Goal: Task Accomplishment & Management: Complete application form

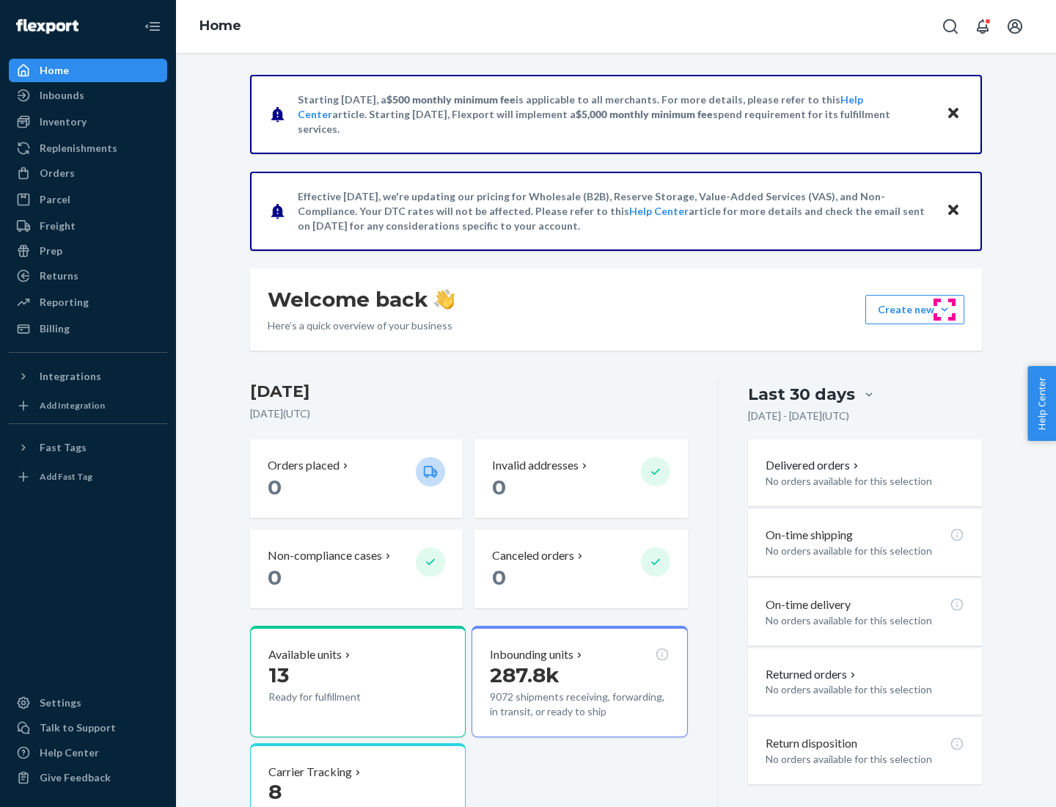
click at [945, 310] on button "Create new Create new inbound Create new order Create new product" at bounding box center [915, 309] width 99 height 29
click at [88, 95] on div "Inbounds" at bounding box center [88, 95] width 156 height 21
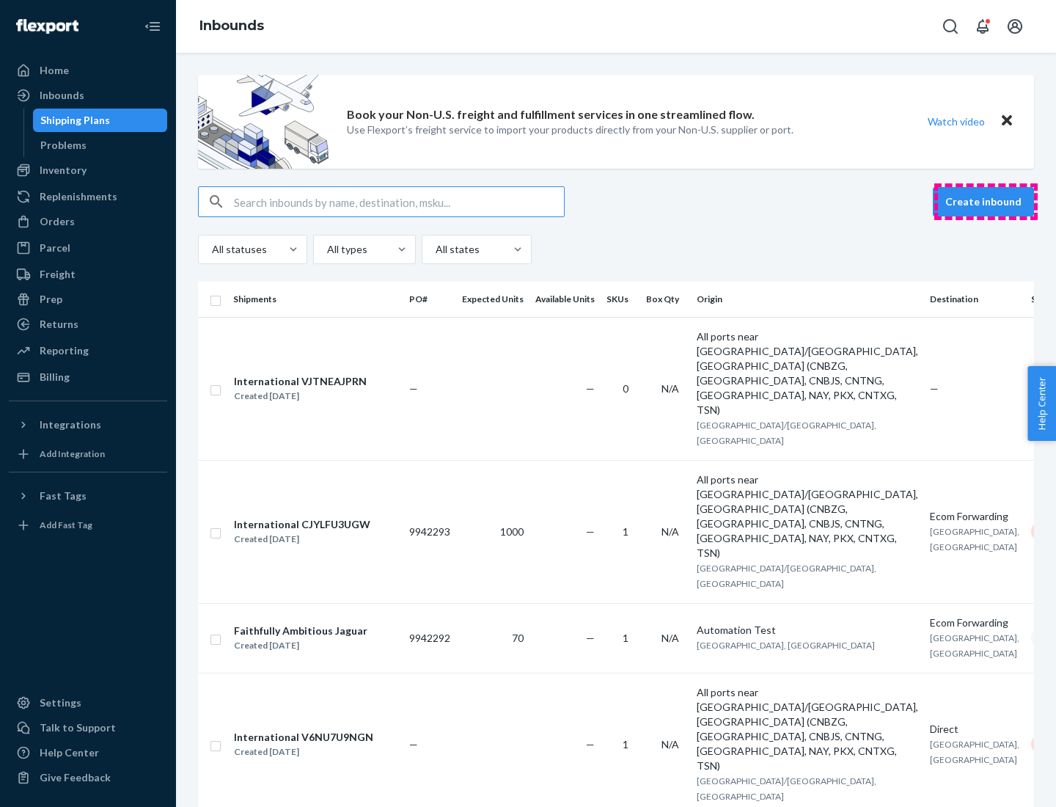
click at [986, 202] on button "Create inbound" at bounding box center [983, 201] width 101 height 29
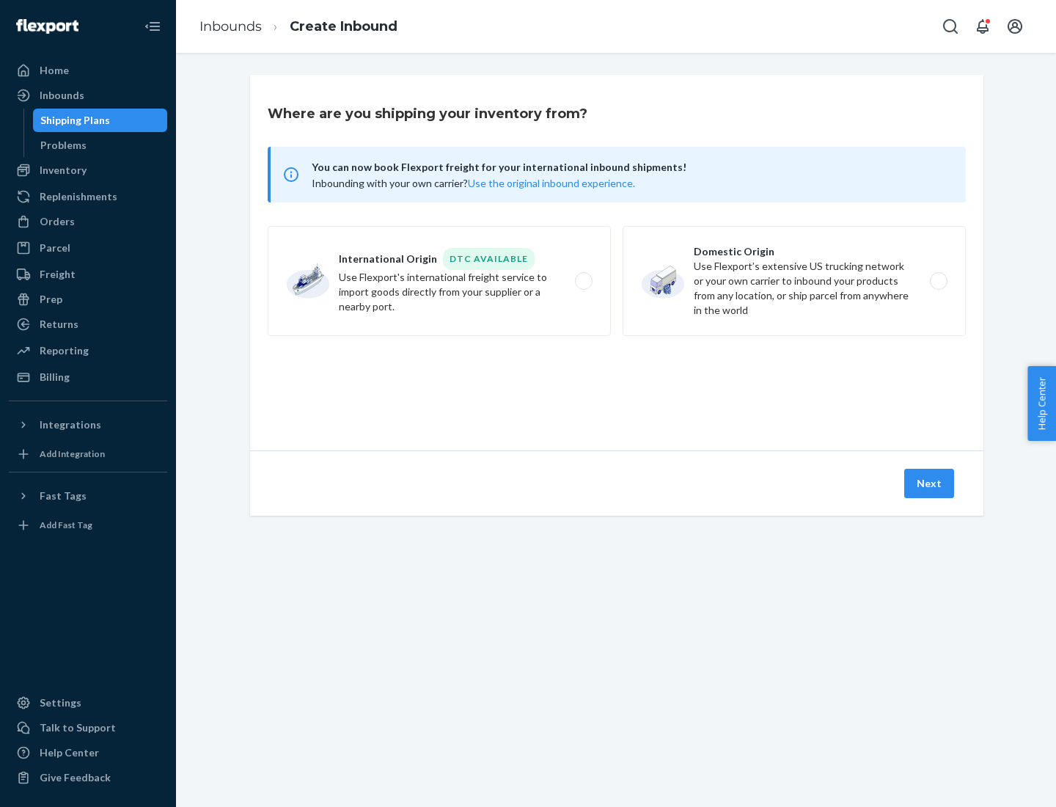
click at [794, 281] on label "Domestic Origin Use Flexport’s extensive US trucking network or your own carrie…" at bounding box center [794, 281] width 343 height 110
click at [938, 281] on input "Domestic Origin Use Flexport’s extensive US trucking network or your own carrie…" at bounding box center [943, 282] width 10 height 10
radio input "true"
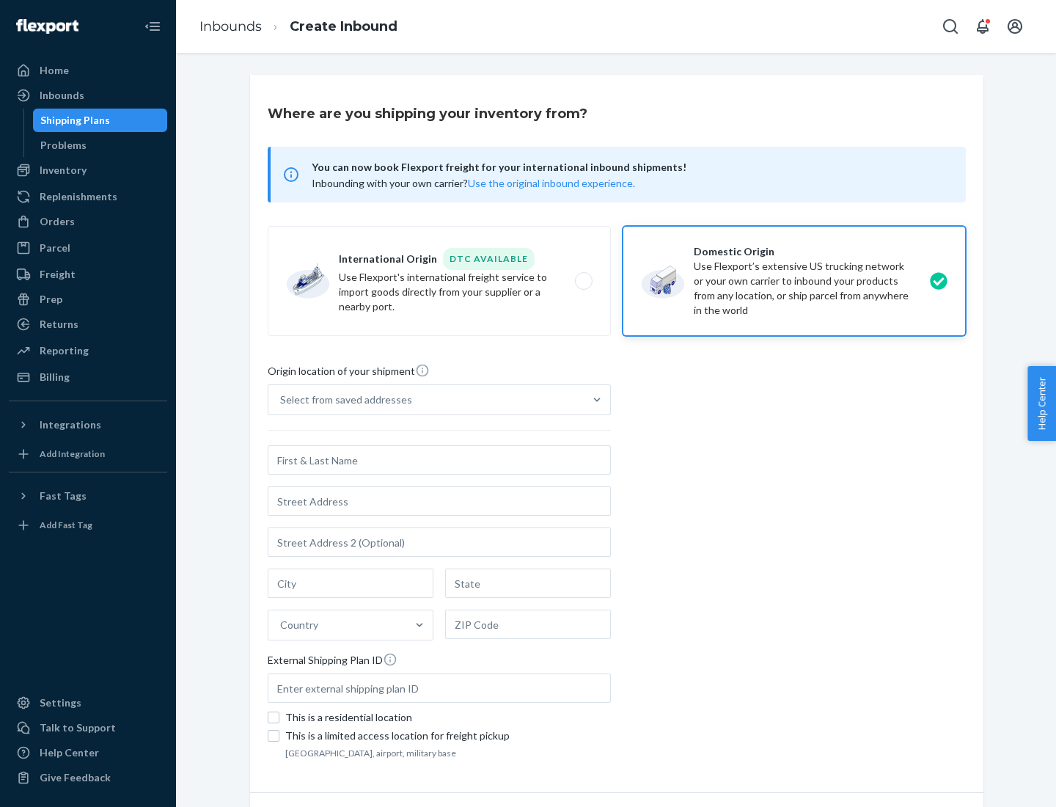
click at [343, 400] on div "Select from saved addresses" at bounding box center [346, 399] width 132 height 15
click at [282, 400] on input "Select from saved addresses" at bounding box center [280, 399] width 1 height 15
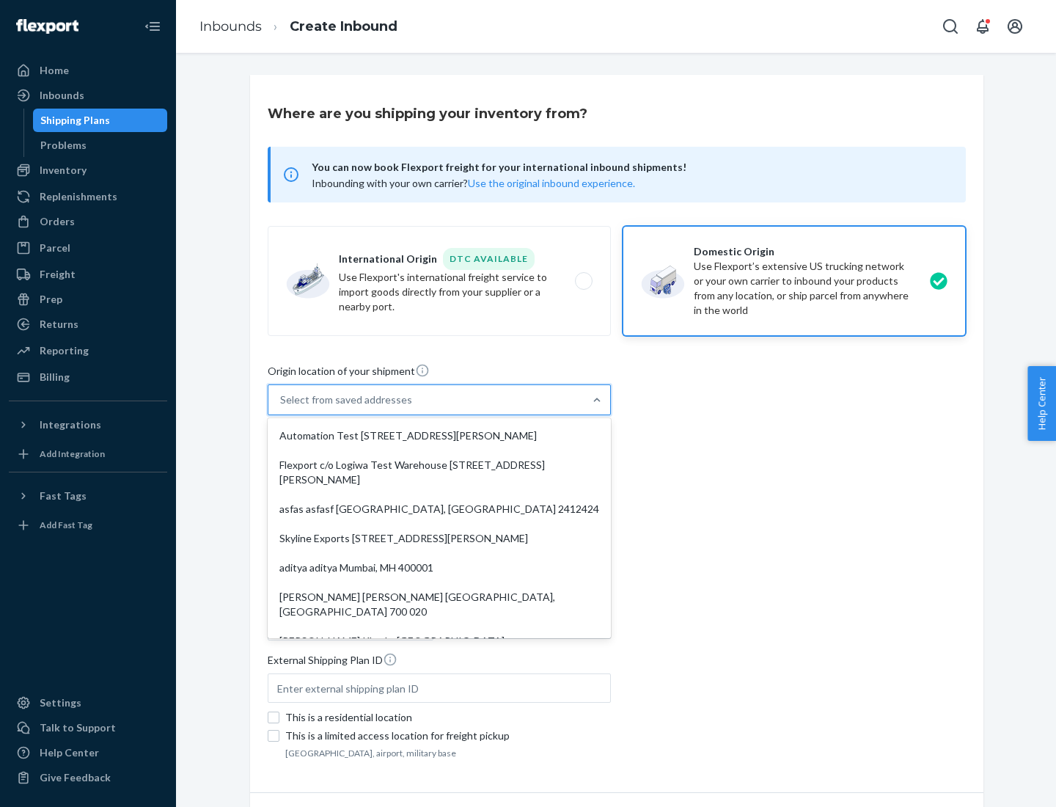
scroll to position [6, 0]
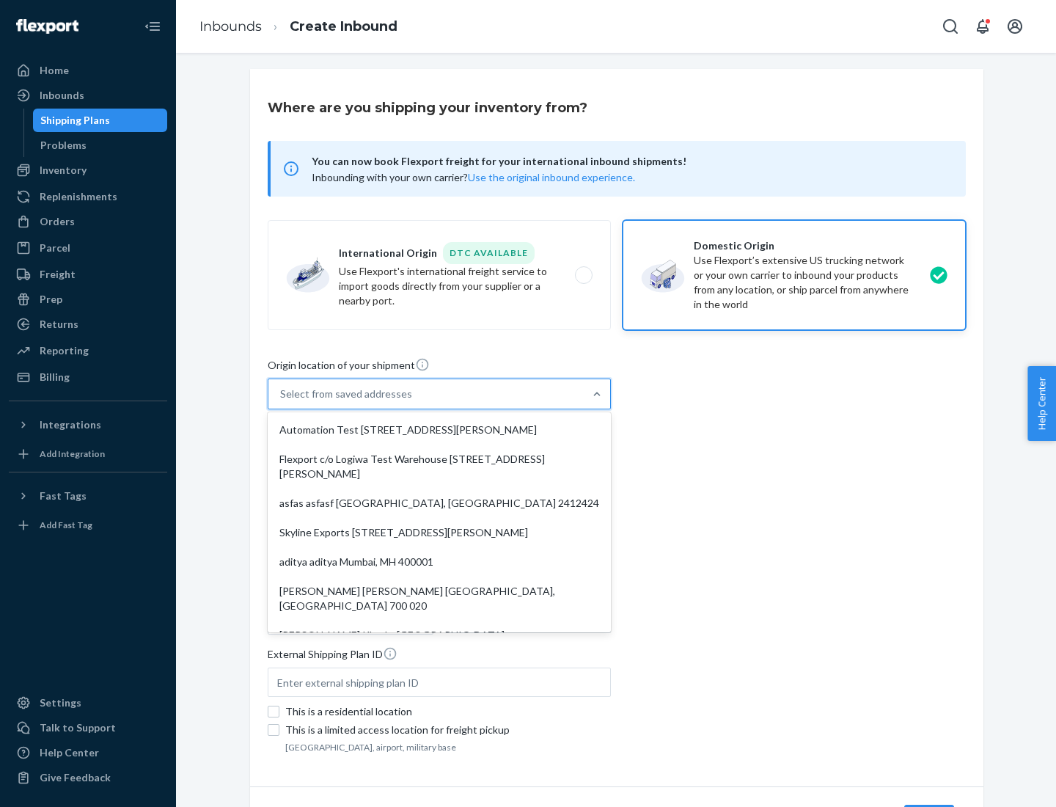
click at [439, 430] on div "Automation Test [STREET_ADDRESS][PERSON_NAME]" at bounding box center [439, 429] width 337 height 29
click at [282, 401] on input "option Automation Test [STREET_ADDRESS][PERSON_NAME]. 9 results available. Use …" at bounding box center [280, 394] width 1 height 15
type input "Automation Test"
type input "9th Floor"
type input "[GEOGRAPHIC_DATA]"
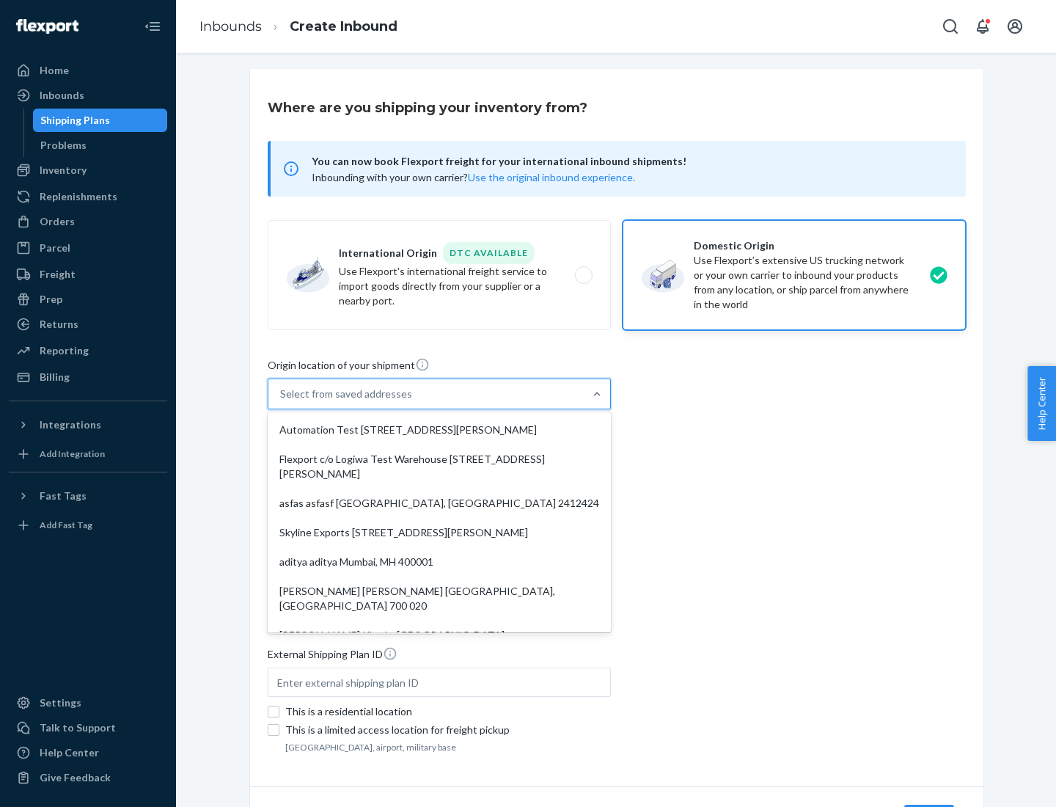
type input "CA"
type input "94104"
type input "[STREET_ADDRESS][PERSON_NAME]"
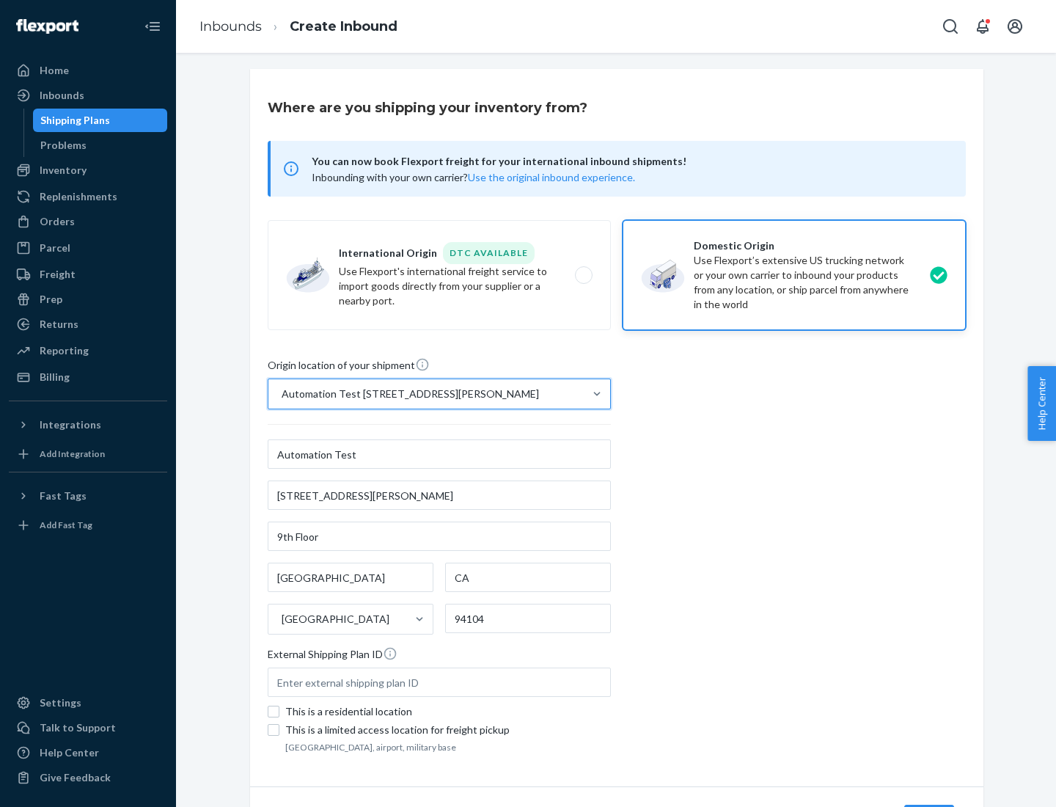
scroll to position [86, 0]
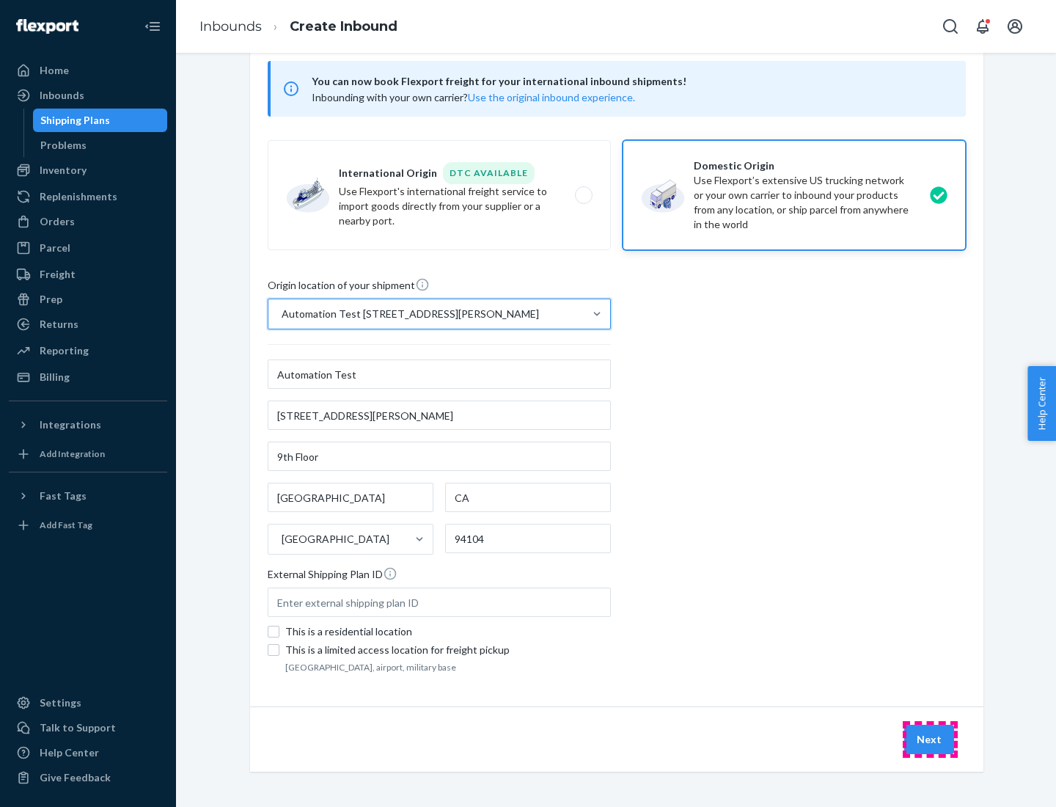
click at [930, 739] on button "Next" at bounding box center [930, 739] width 50 height 29
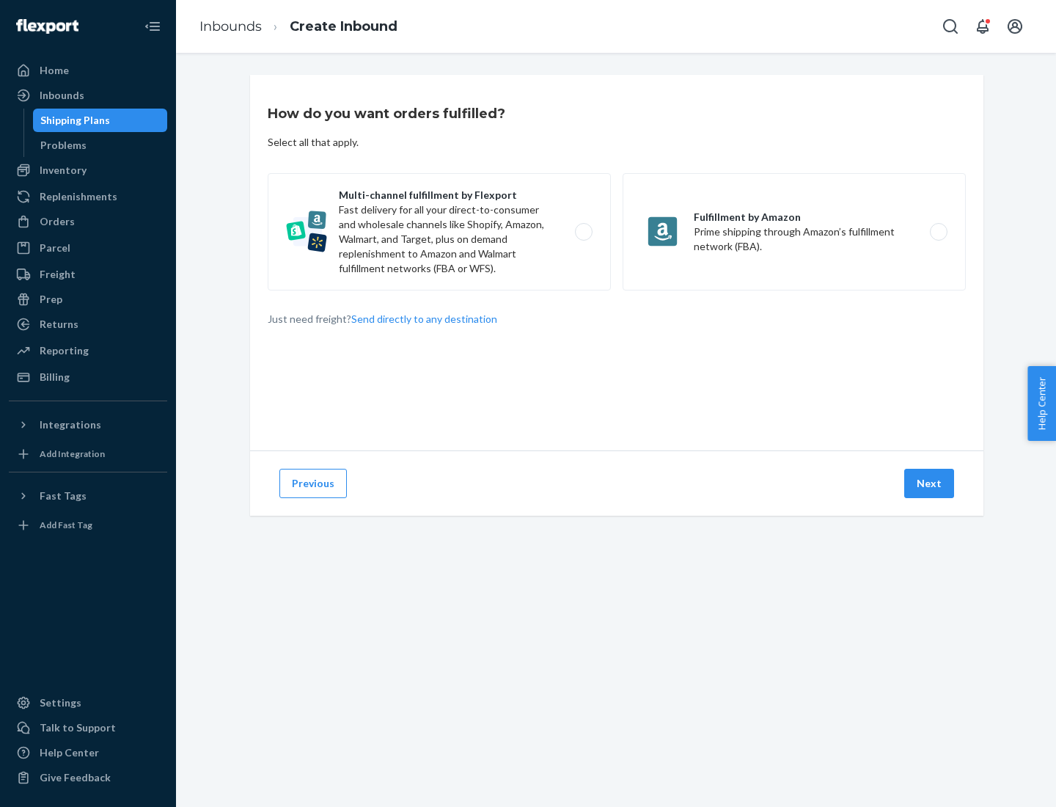
click at [439, 232] on label "Multi-channel fulfillment by Flexport Fast delivery for all your direct-to-cons…" at bounding box center [439, 231] width 343 height 117
click at [583, 232] on input "Multi-channel fulfillment by Flexport Fast delivery for all your direct-to-cons…" at bounding box center [588, 232] width 10 height 10
radio input "true"
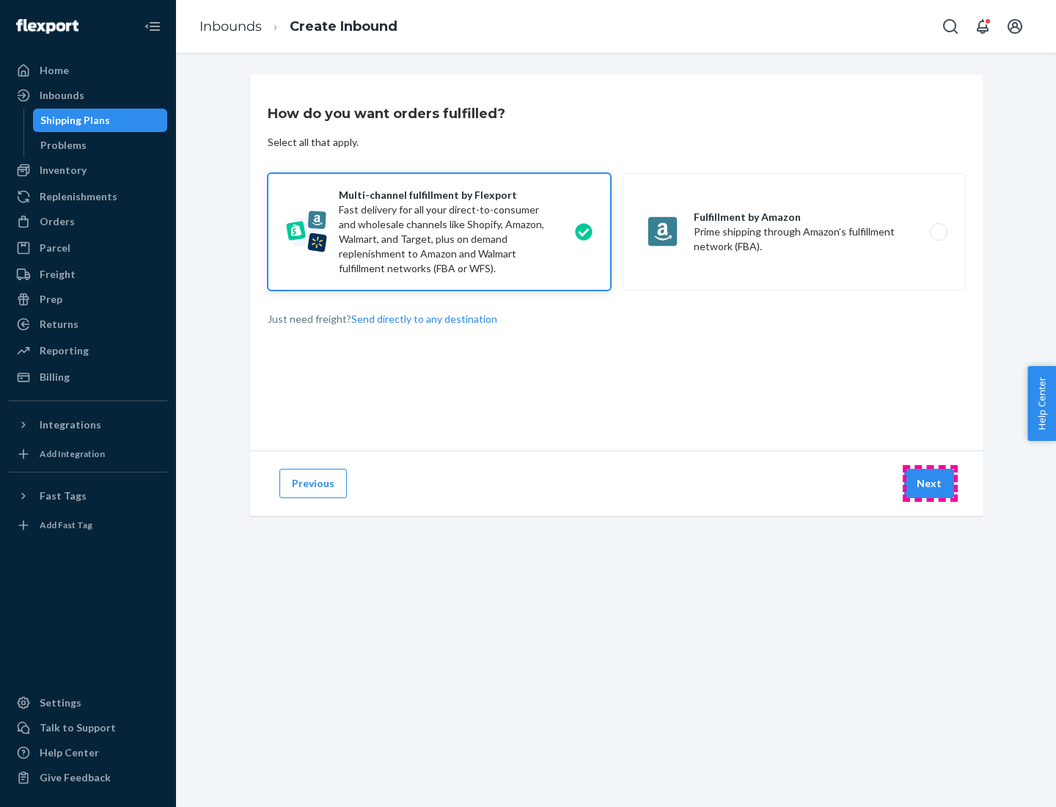
click at [930, 483] on button "Next" at bounding box center [930, 483] width 50 height 29
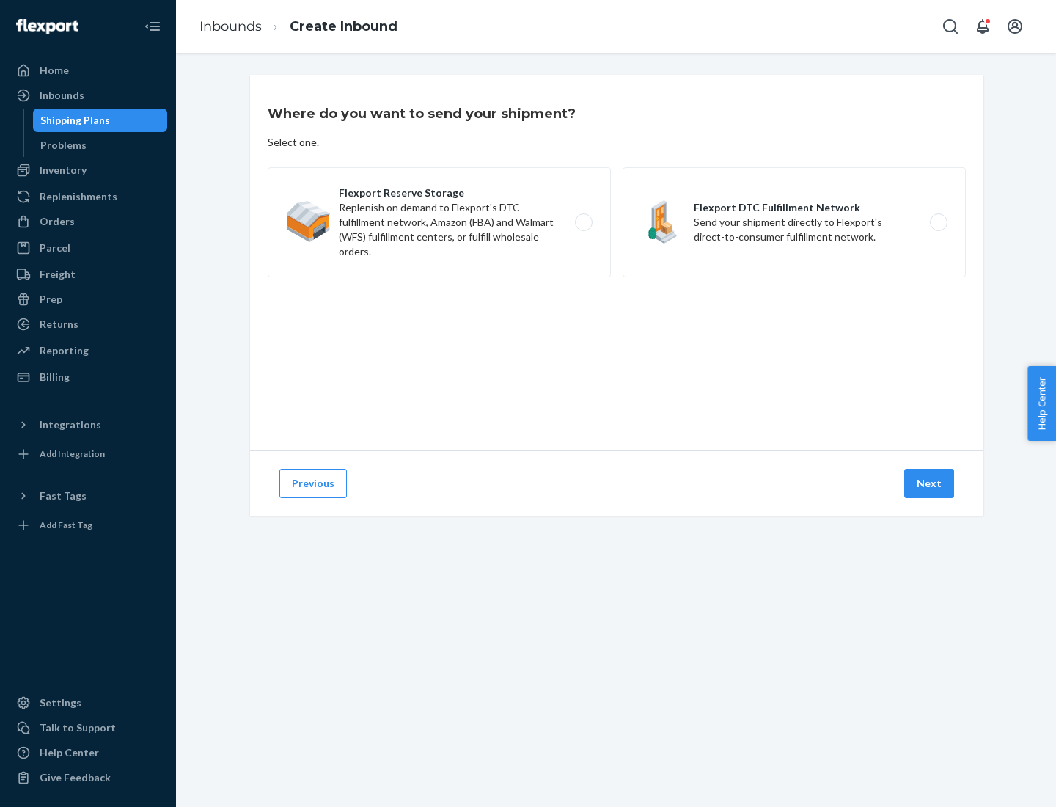
click at [794, 222] on label "Flexport DTC Fulfillment Network Send your shipment directly to Flexport's dire…" at bounding box center [794, 222] width 343 height 110
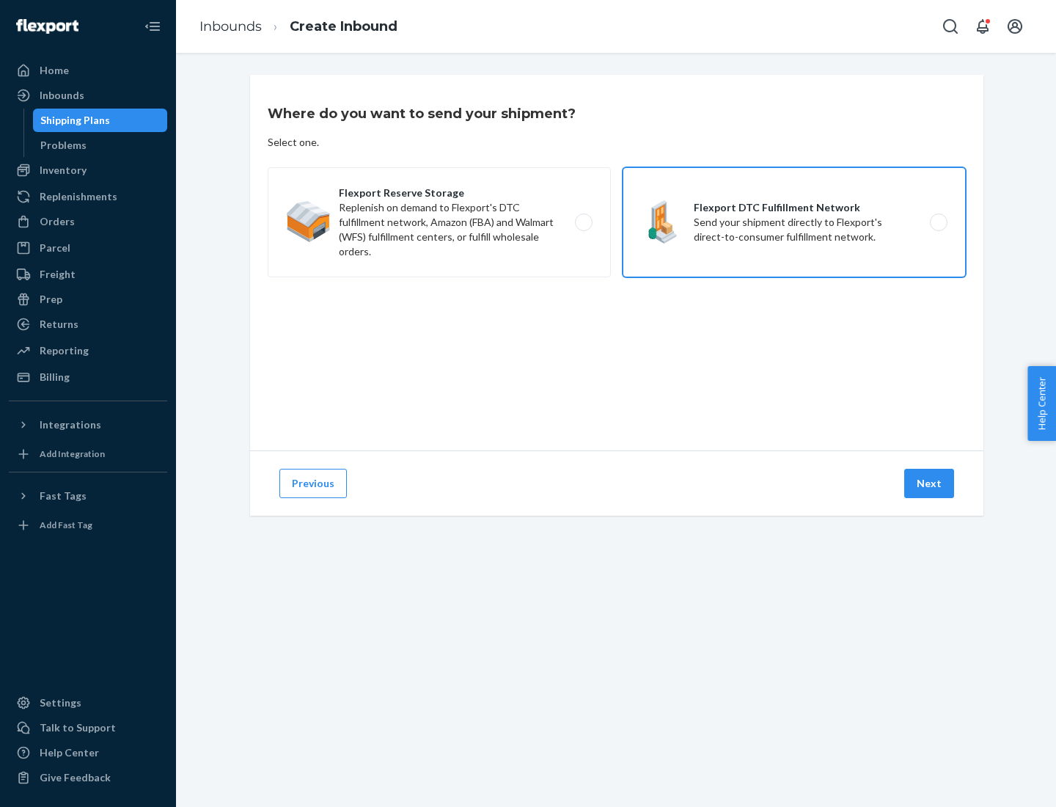
click at [938, 222] on input "Flexport DTC Fulfillment Network Send your shipment directly to Flexport's dire…" at bounding box center [943, 223] width 10 height 10
radio input "true"
click at [930, 483] on button "Next" at bounding box center [930, 483] width 50 height 29
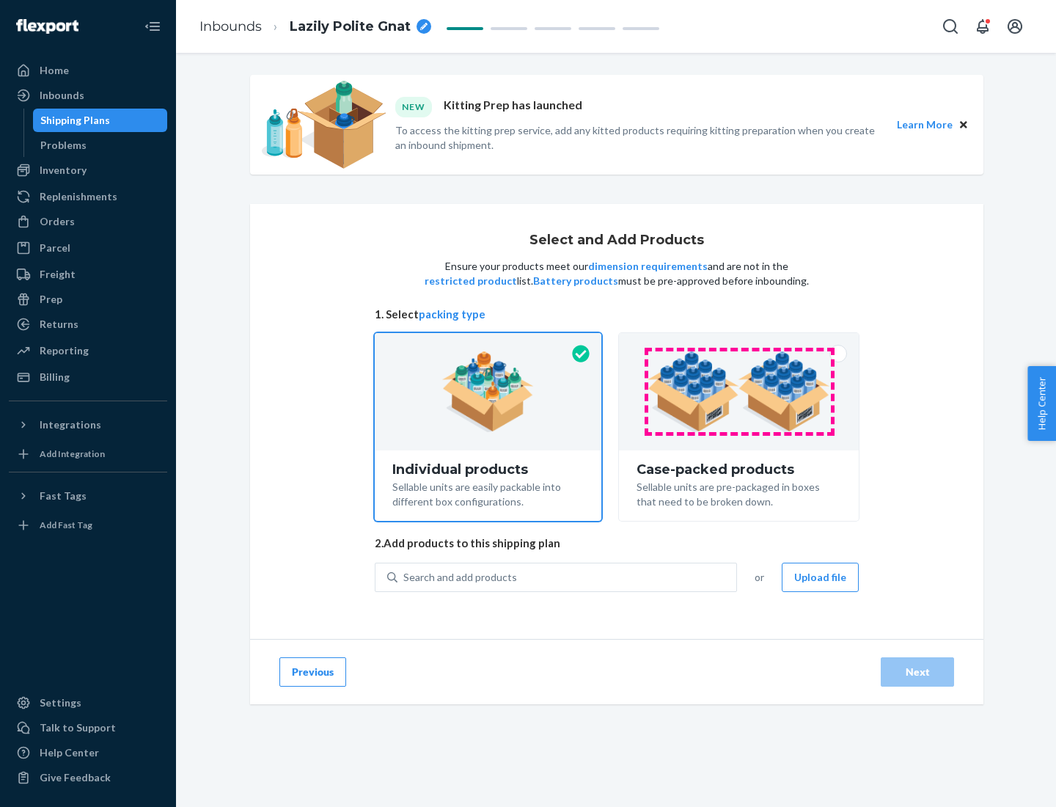
click at [739, 392] on img at bounding box center [739, 391] width 183 height 81
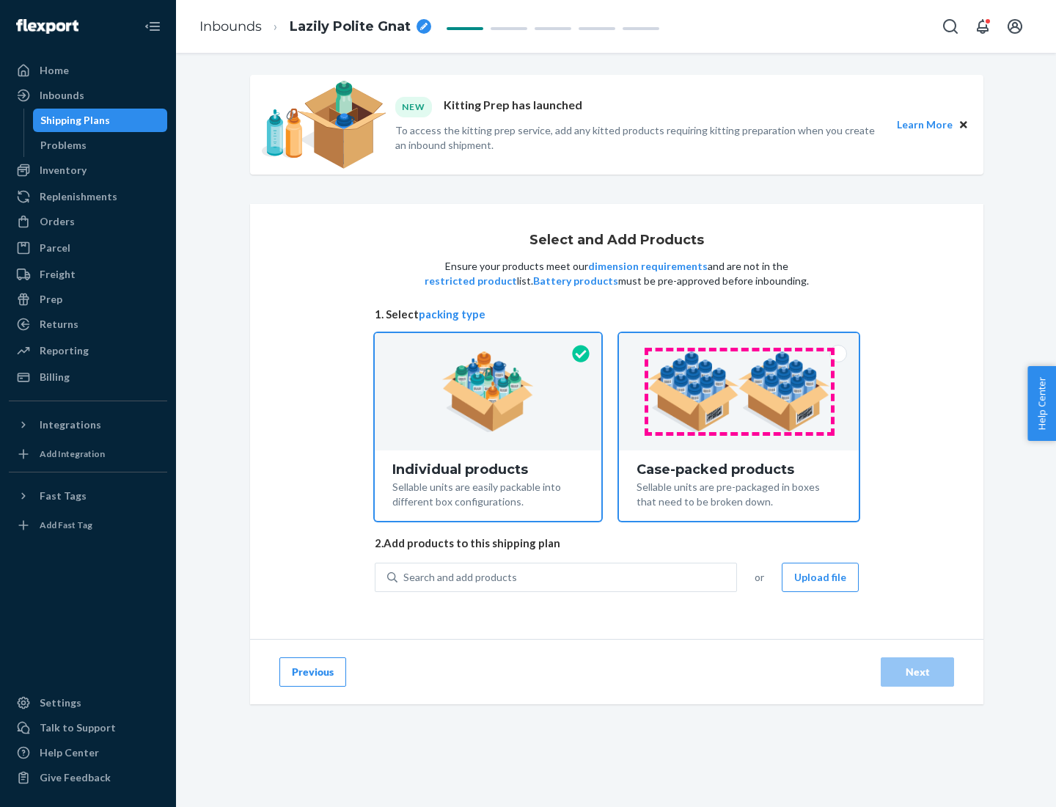
click at [739, 343] on input "Case-packed products Sellable units are pre-packaged in boxes that need to be b…" at bounding box center [739, 338] width 10 height 10
radio input "true"
radio input "false"
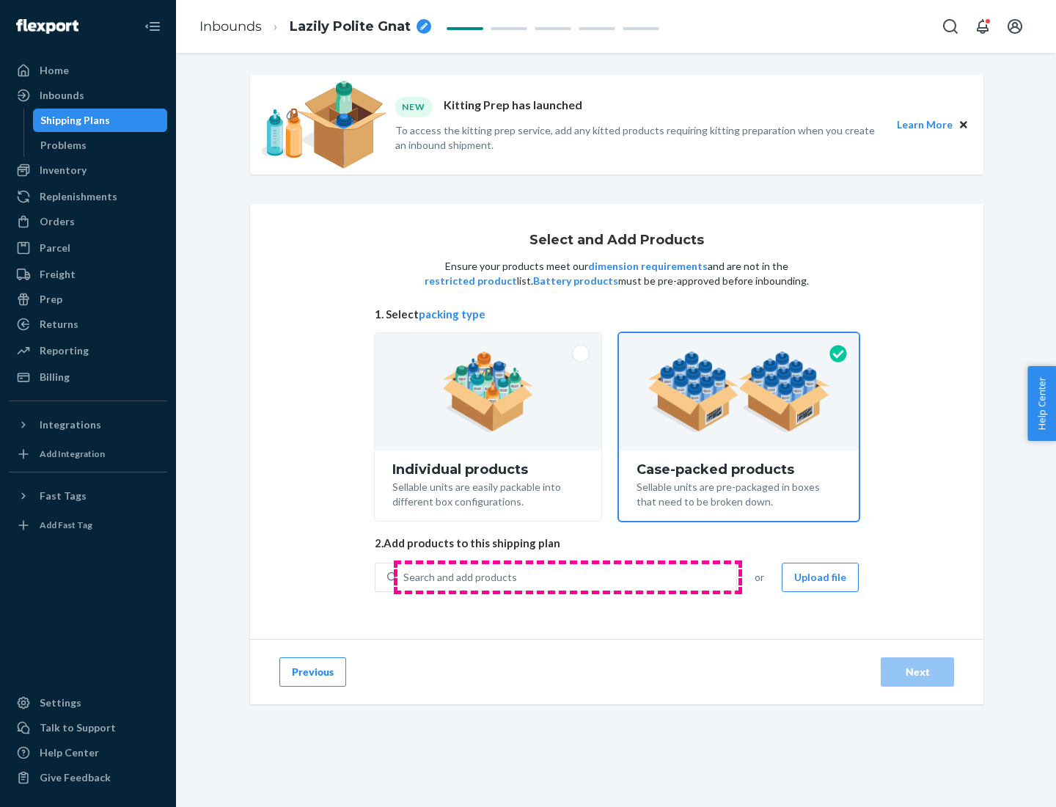
click at [568, 577] on div "Search and add products" at bounding box center [567, 577] width 339 height 26
click at [405, 577] on input "Search and add products" at bounding box center [403, 577] width 1 height 15
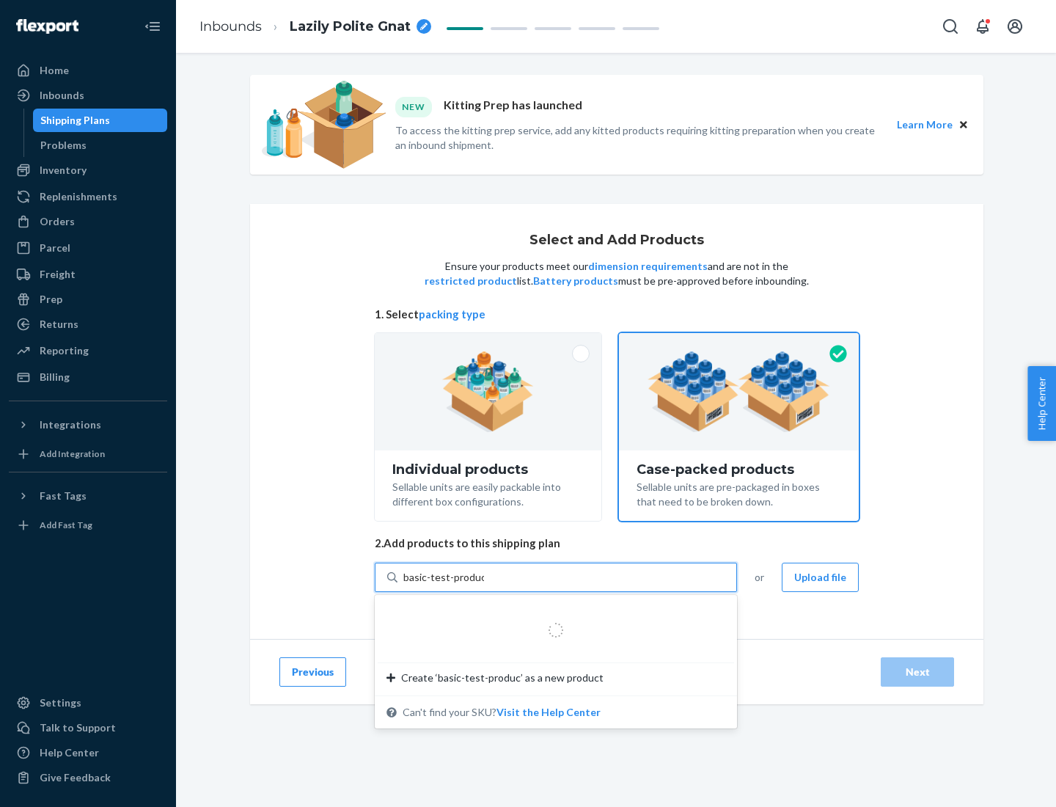
type input "basic-test-product-1"
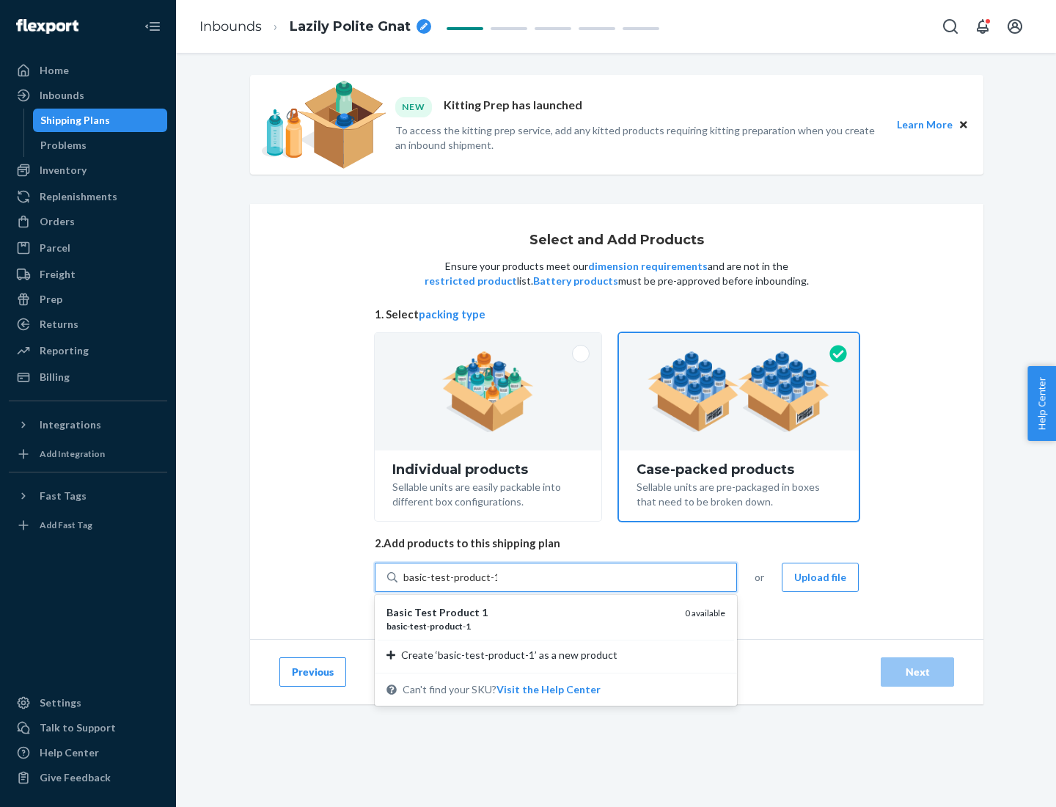
click at [530, 626] on div "basic - test - product - 1" at bounding box center [530, 626] width 287 height 12
click at [497, 585] on input "basic-test-product-1" at bounding box center [450, 577] width 94 height 15
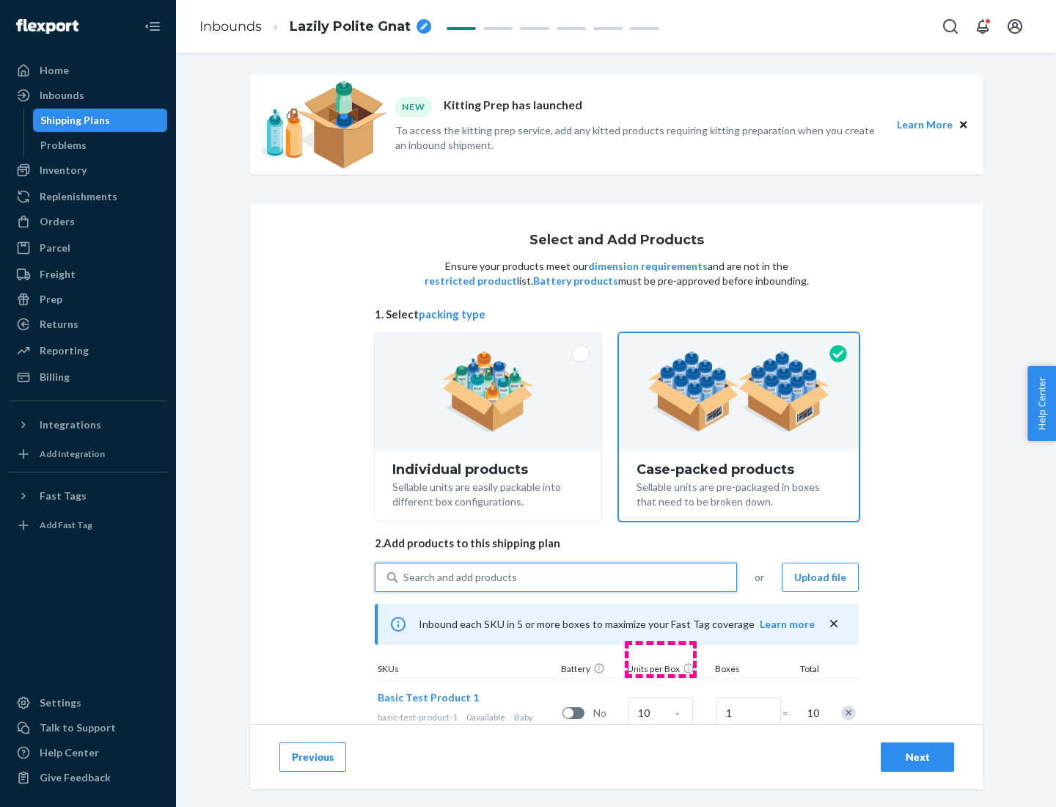
scroll to position [53, 0]
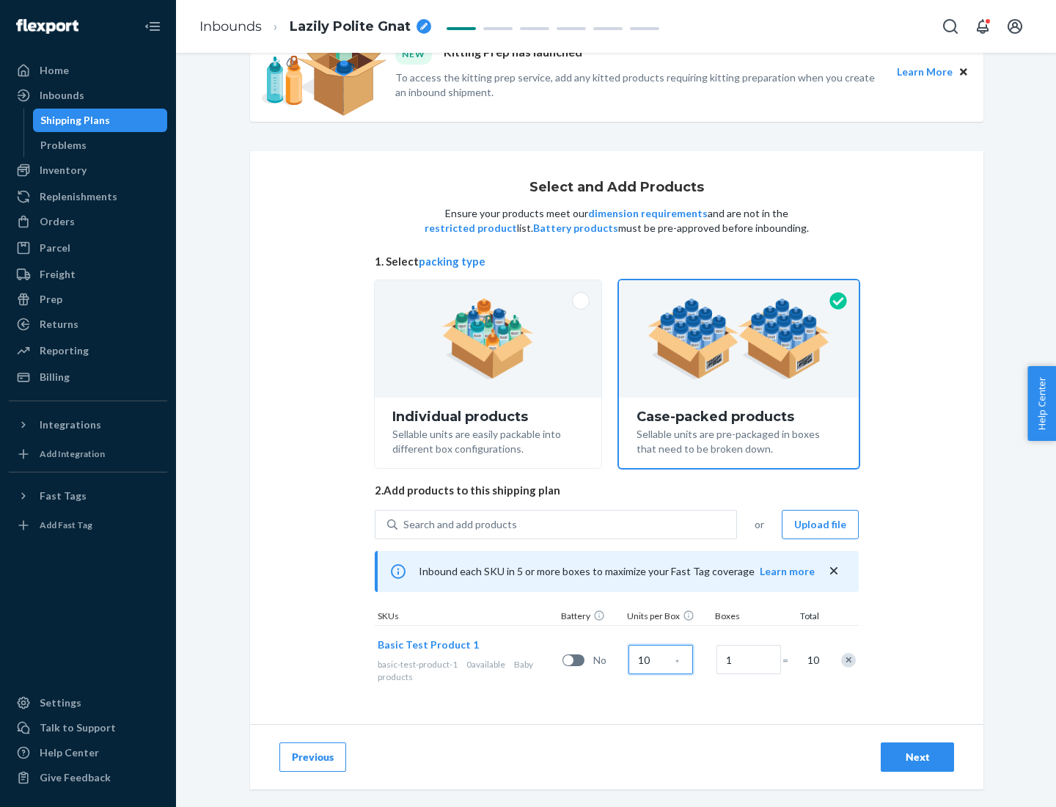
type input "10"
type input "7"
click at [918, 757] on div "Next" at bounding box center [918, 757] width 48 height 15
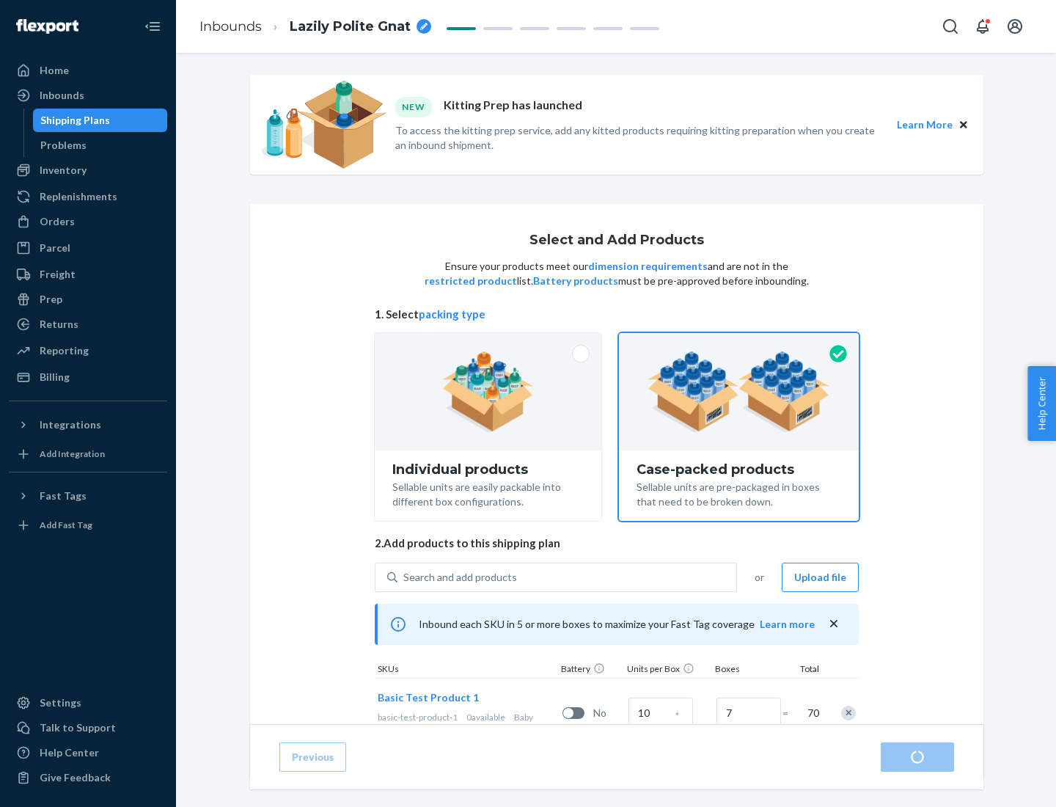
radio input "true"
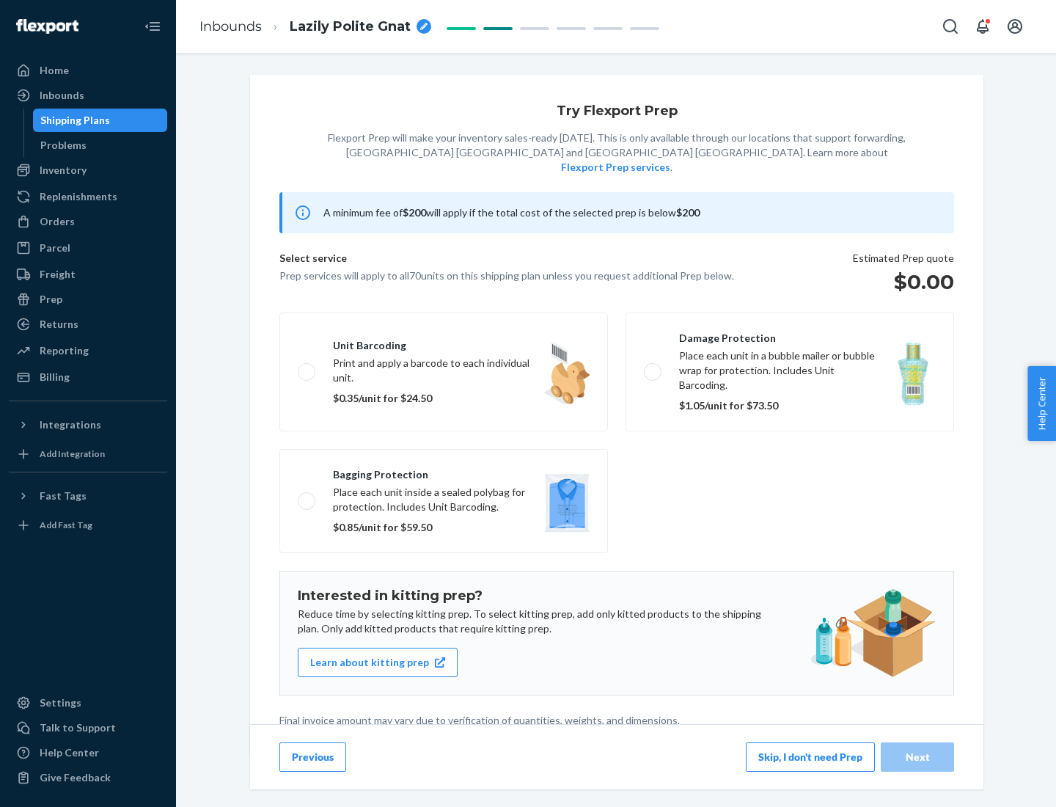
scroll to position [4, 0]
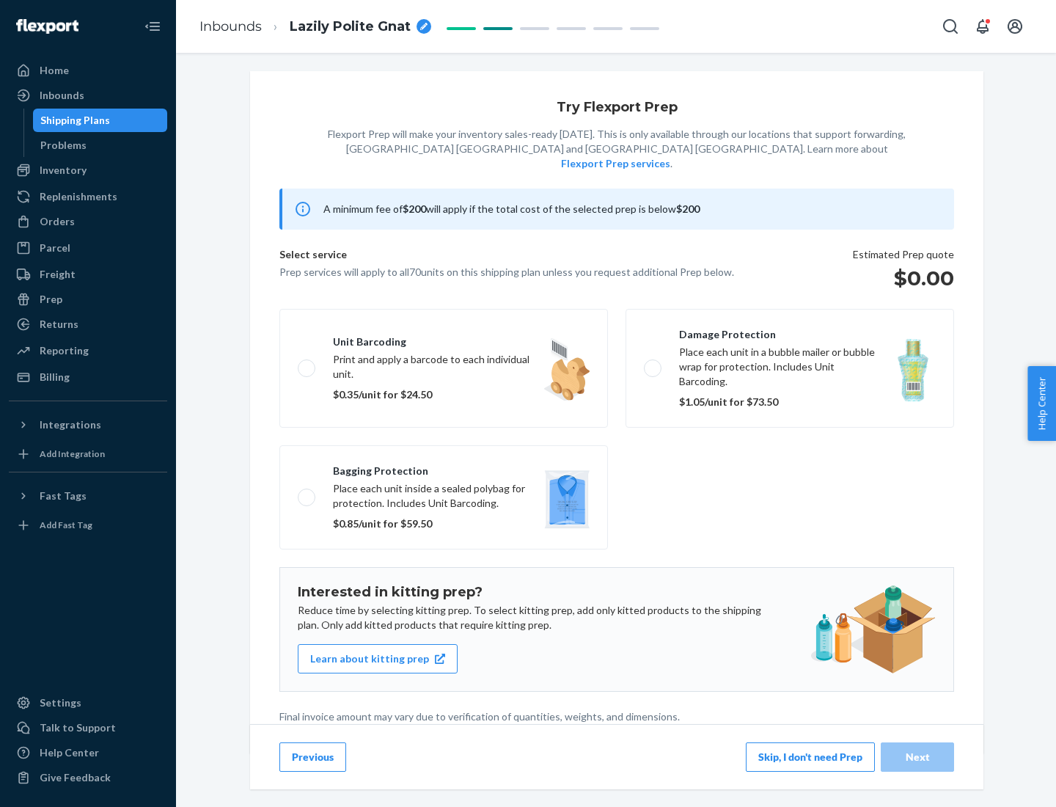
click at [444, 467] on label "Bagging protection Place each unit inside a sealed polybag for protection. Incl…" at bounding box center [444, 497] width 329 height 104
click at [307, 492] on input "Bagging protection Place each unit inside a sealed polybag for protection. Incl…" at bounding box center [303, 497] width 10 height 10
checkbox input "true"
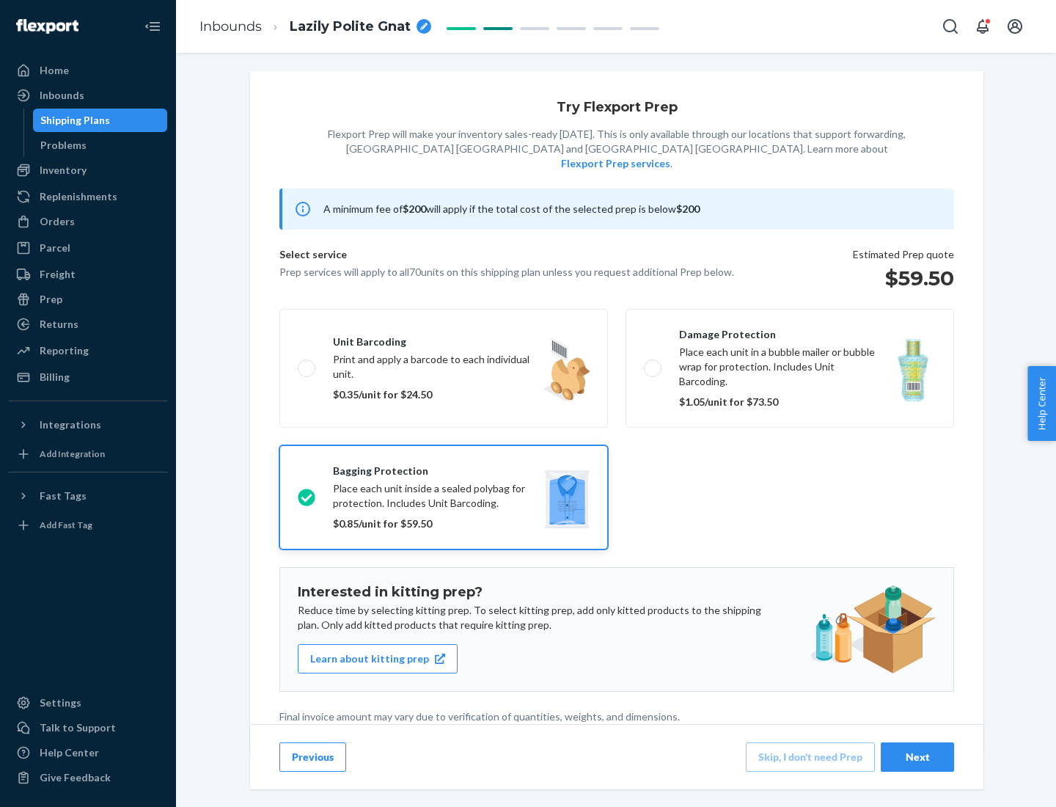
click at [918, 756] on div "Next" at bounding box center [918, 757] width 48 height 15
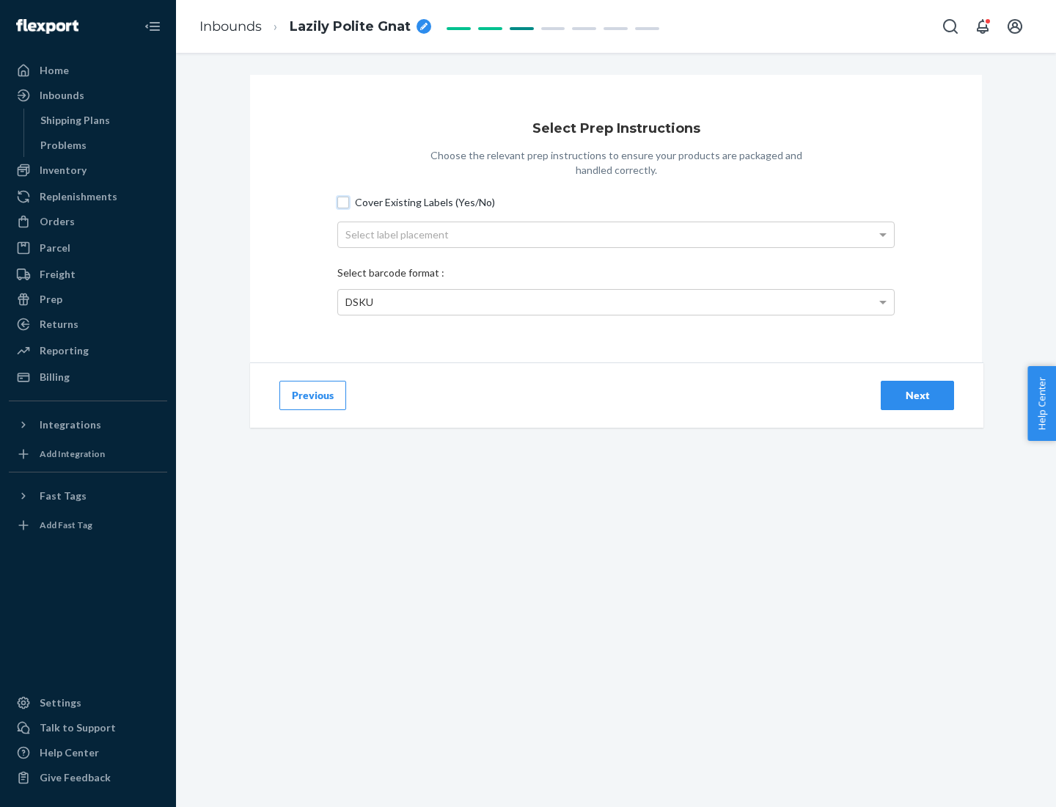
click at [343, 202] on input "Cover Existing Labels (Yes/No)" at bounding box center [343, 203] width 12 height 12
checkbox input "true"
click at [616, 234] on div "Select label placement" at bounding box center [616, 234] width 556 height 25
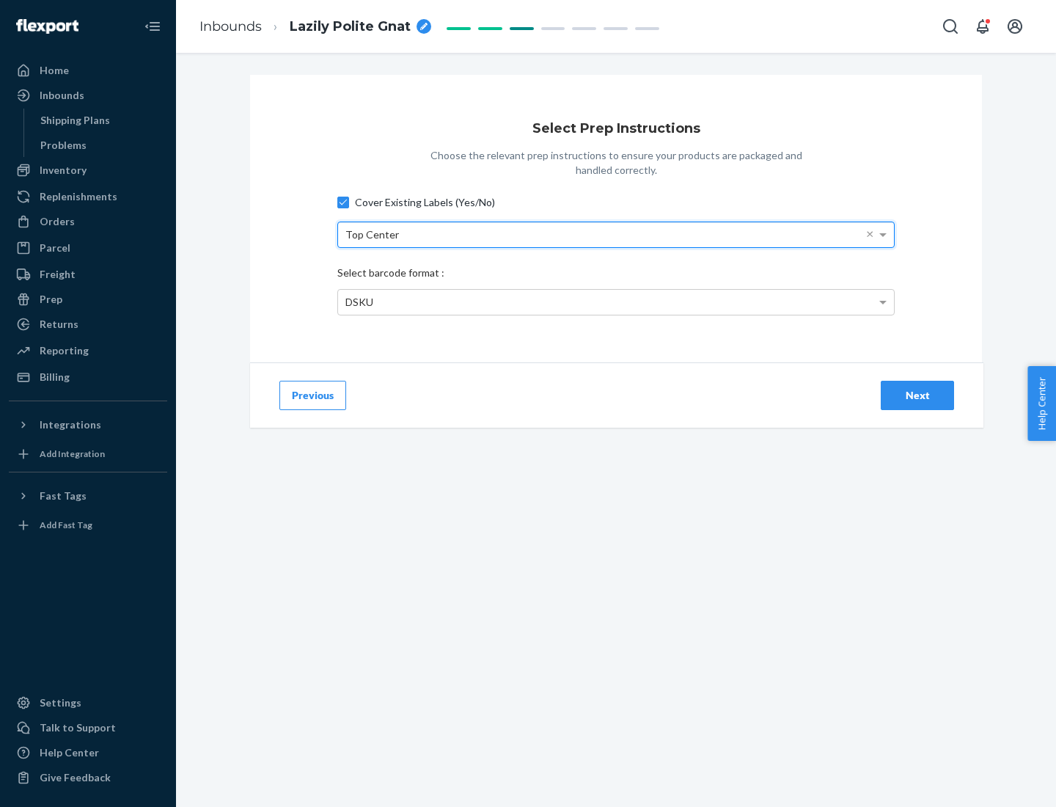
click at [616, 302] on div "DSKU" at bounding box center [616, 302] width 556 height 25
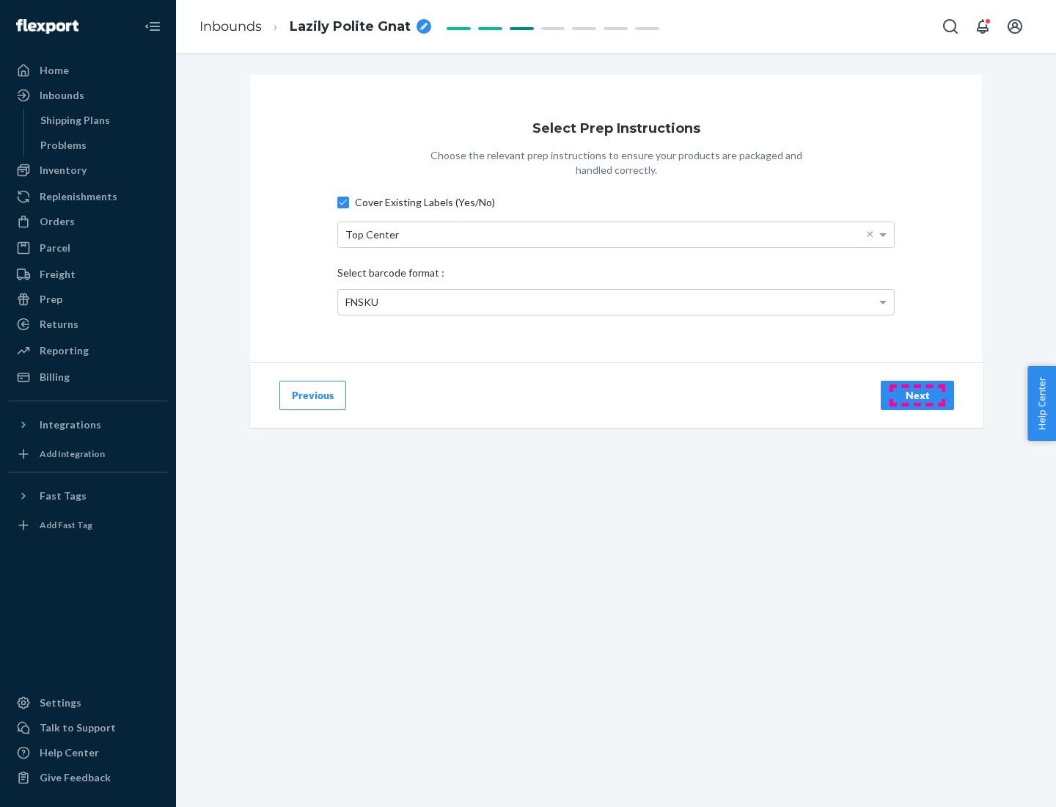
click at [918, 395] on div "Next" at bounding box center [918, 395] width 48 height 15
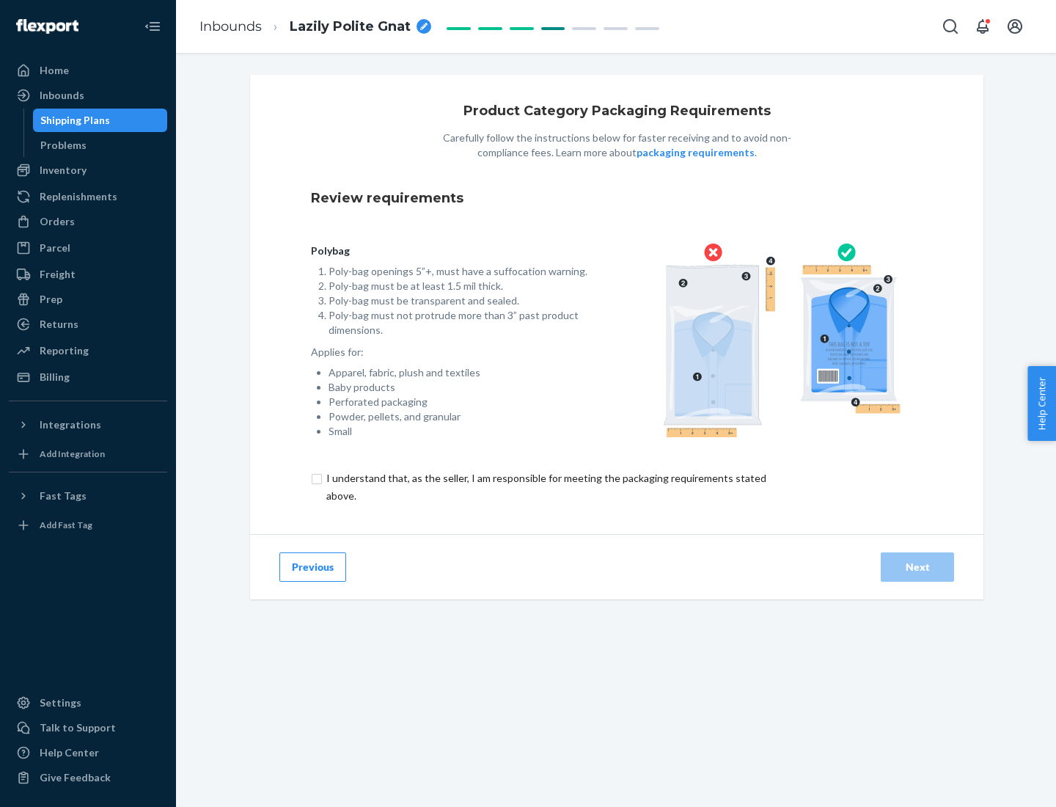
click at [545, 486] on input "checkbox" at bounding box center [555, 487] width 488 height 35
checkbox input "true"
click at [918, 566] on div "Next" at bounding box center [918, 567] width 48 height 15
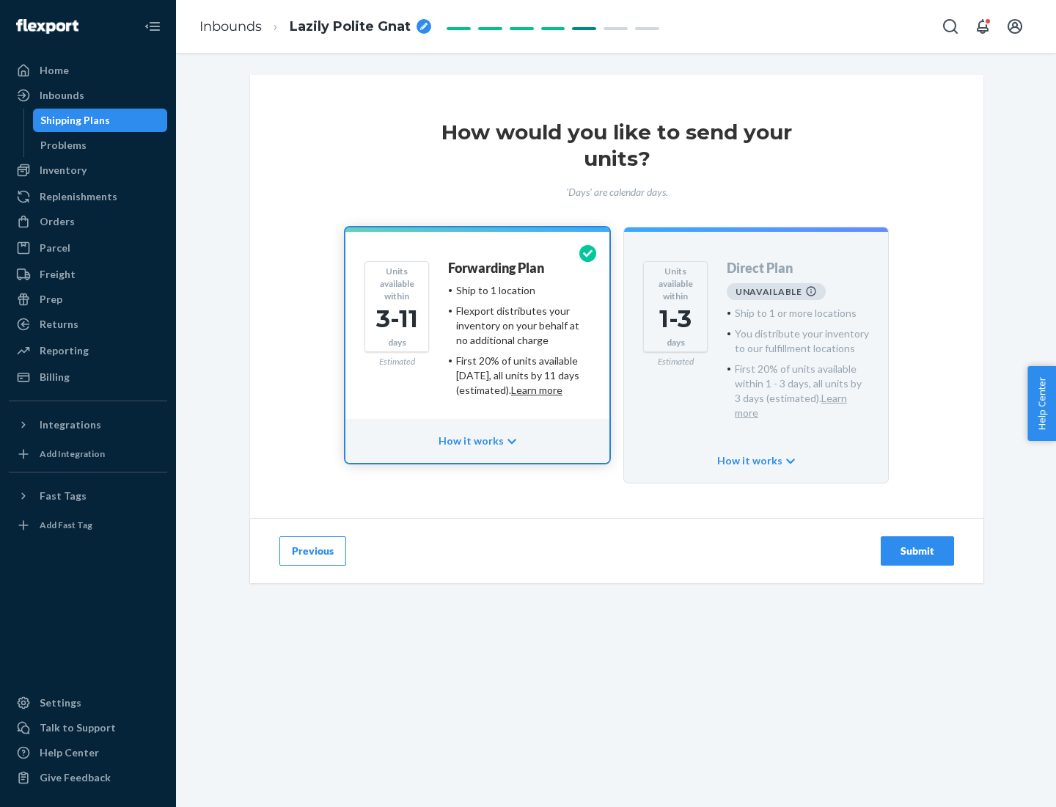
click at [497, 268] on h4 "Forwarding Plan" at bounding box center [496, 268] width 96 height 15
click at [918, 544] on div "Submit" at bounding box center [918, 551] width 48 height 15
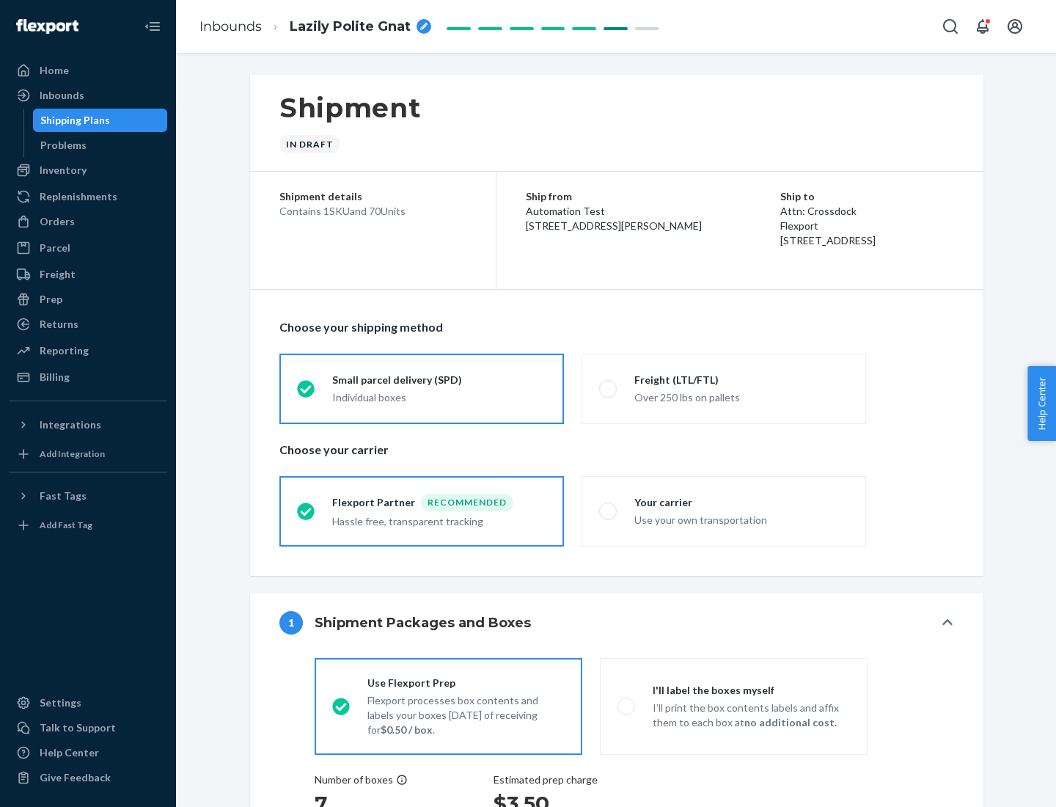
radio input "true"
radio input "false"
radio input "true"
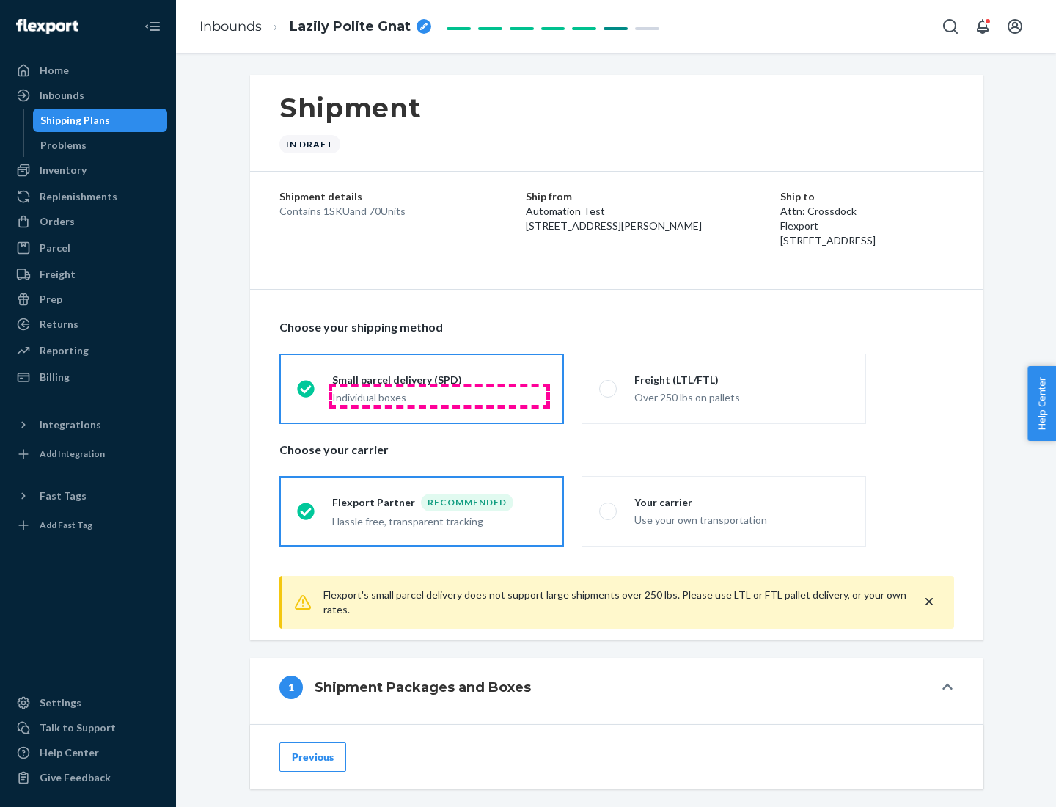
click at [439, 395] on div "Individual boxes" at bounding box center [439, 397] width 214 height 15
click at [307, 393] on input "Small parcel delivery (SPD) Individual boxes" at bounding box center [302, 389] width 10 height 10
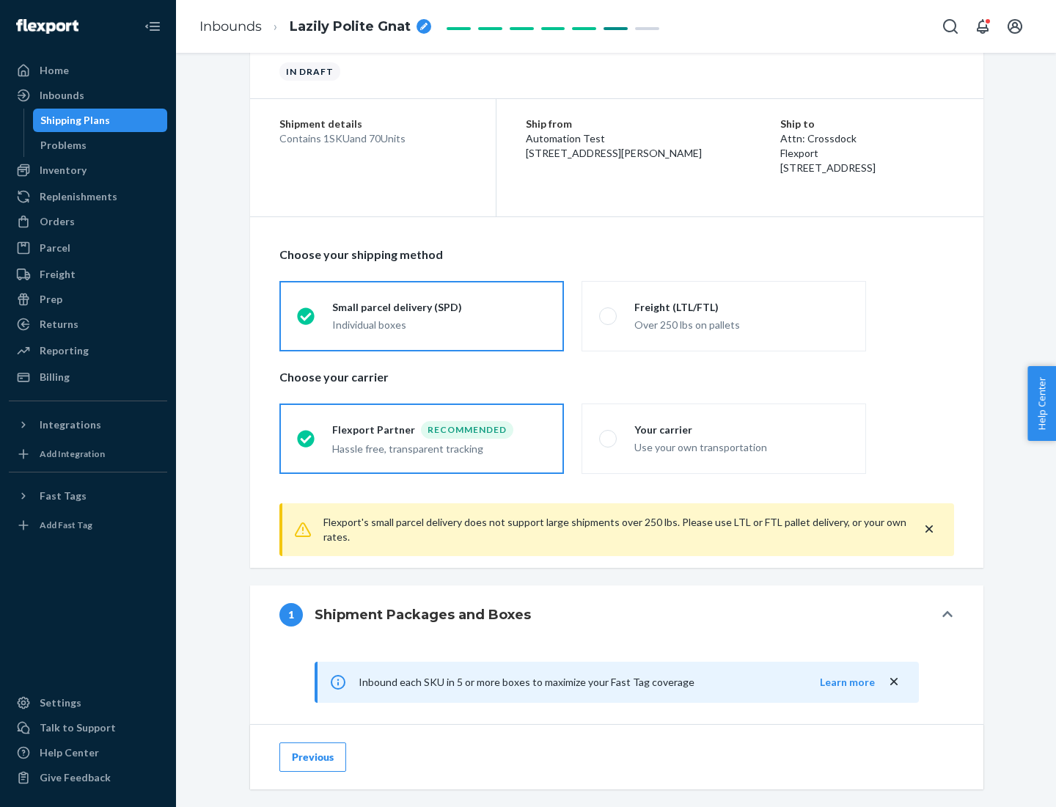
click at [742, 429] on div "Your carrier" at bounding box center [742, 430] width 214 height 15
click at [609, 434] on input "Your carrier Use your own transportation" at bounding box center [604, 439] width 10 height 10
radio input "true"
radio input "false"
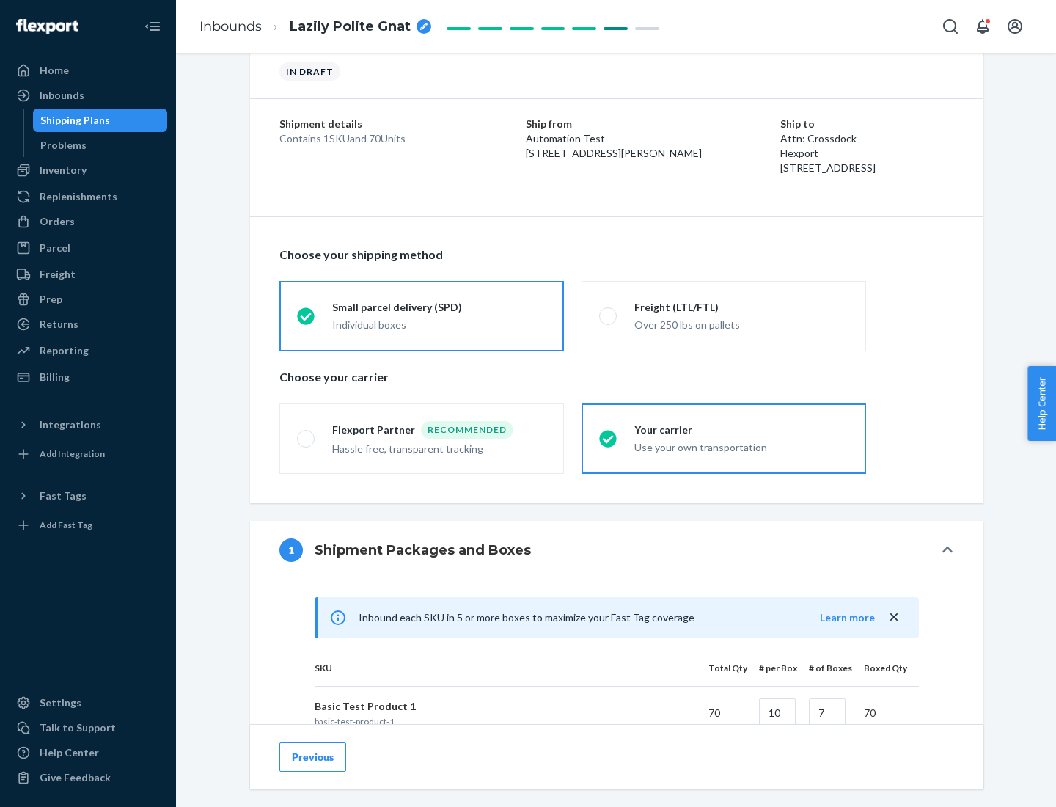
scroll to position [356, 0]
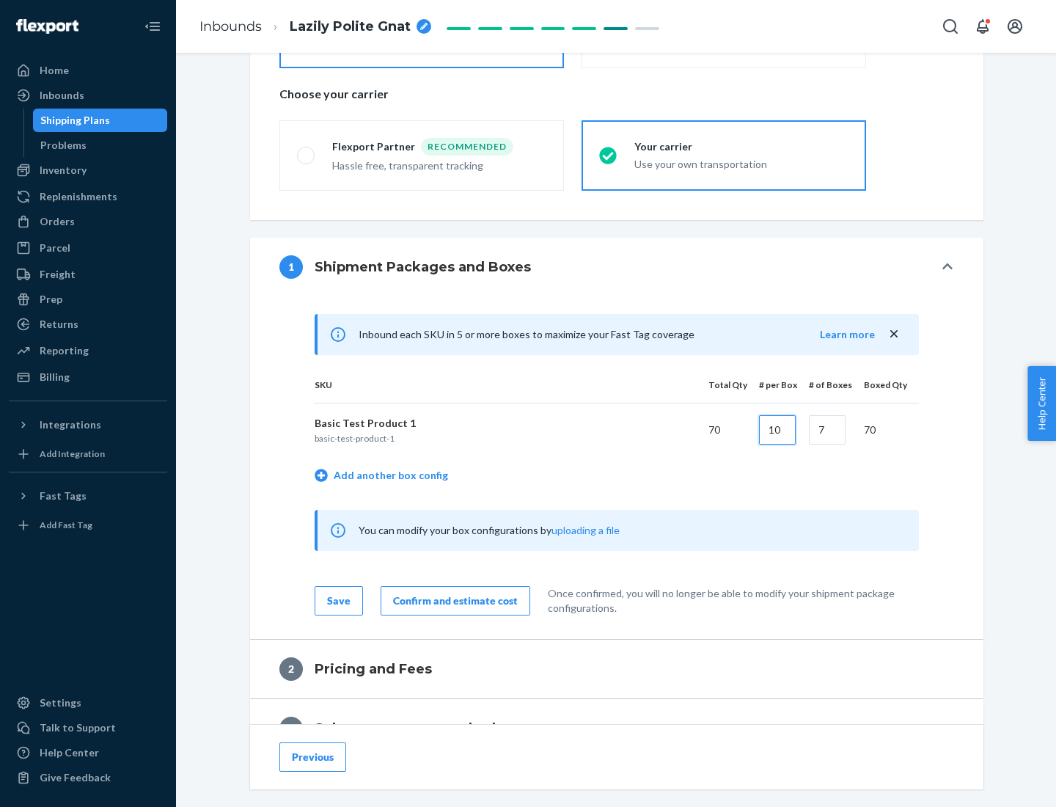
type input "10"
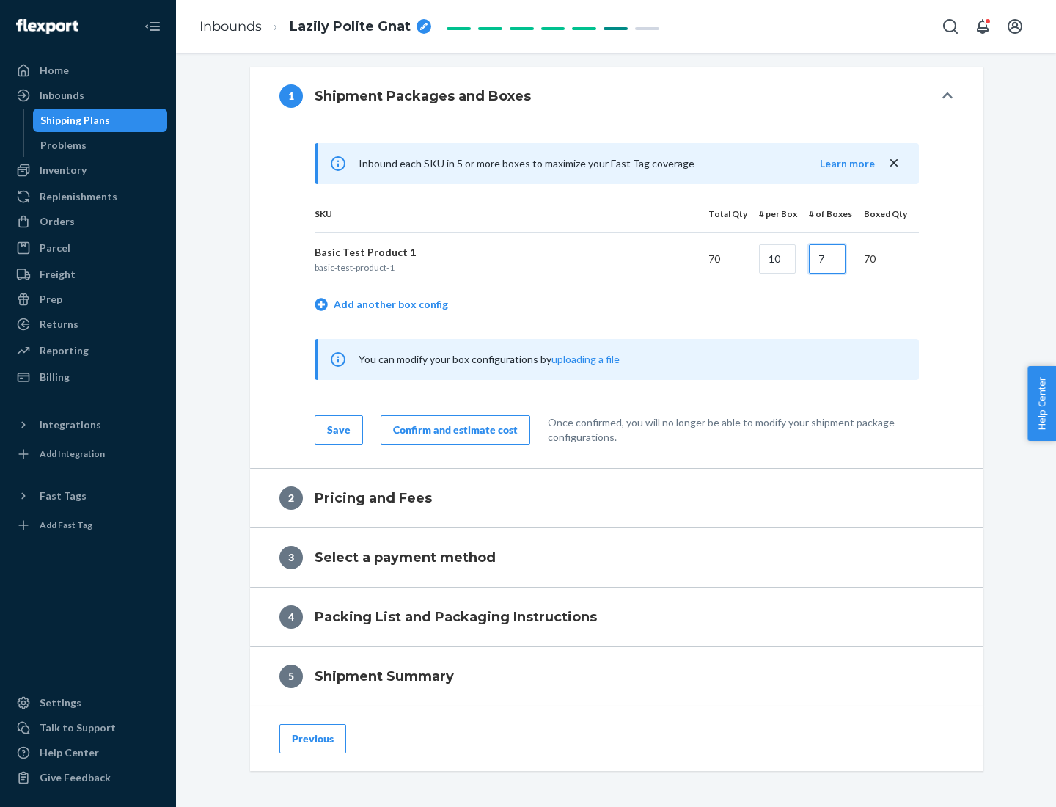
type input "7"
click at [453, 429] on div "Confirm and estimate cost" at bounding box center [455, 430] width 125 height 15
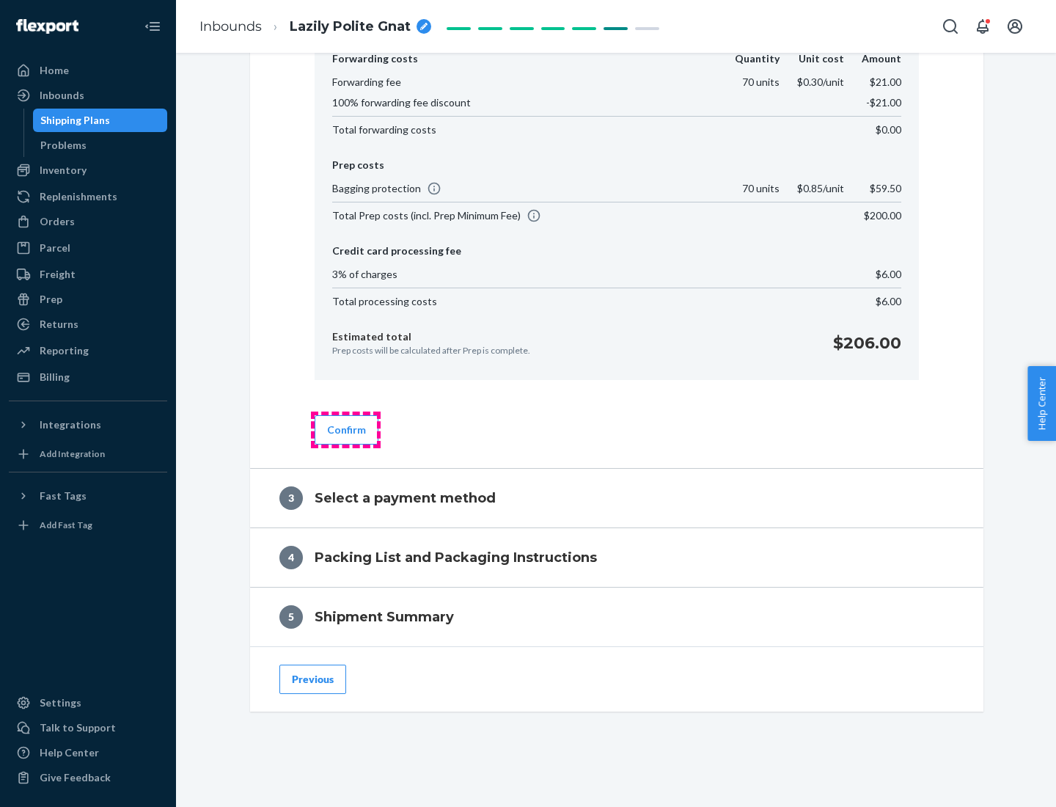
click at [346, 429] on button "Confirm" at bounding box center [347, 429] width 64 height 29
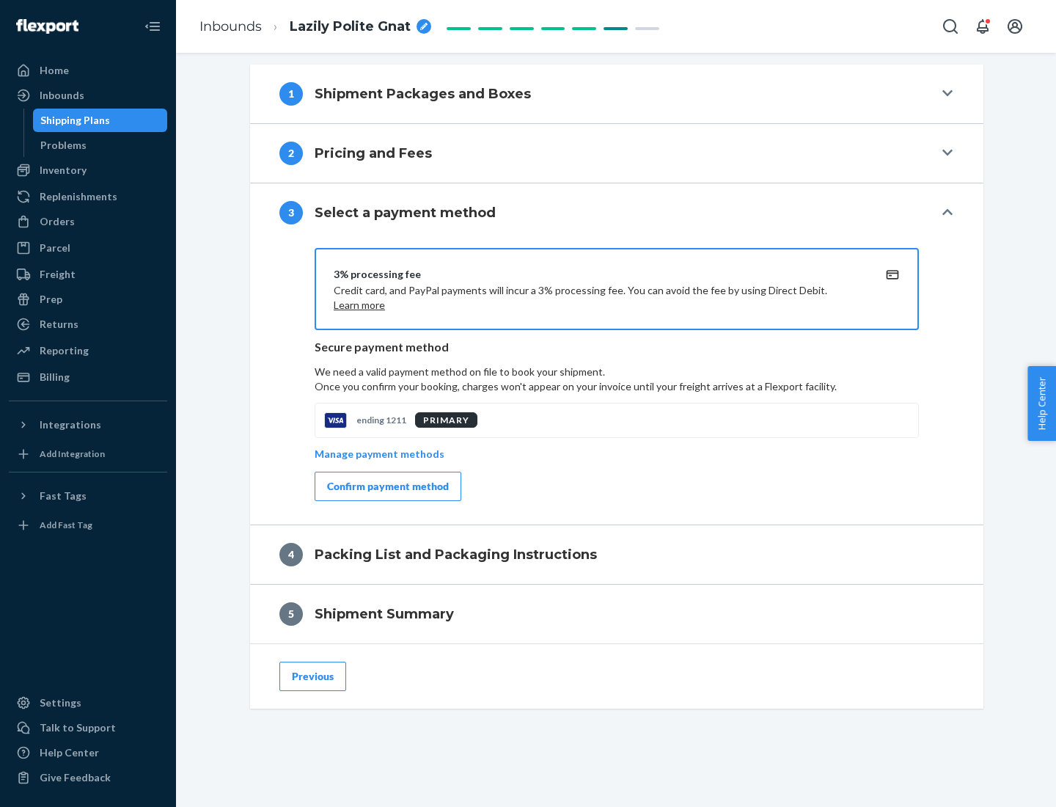
click at [387, 486] on div "Confirm payment method" at bounding box center [388, 486] width 122 height 15
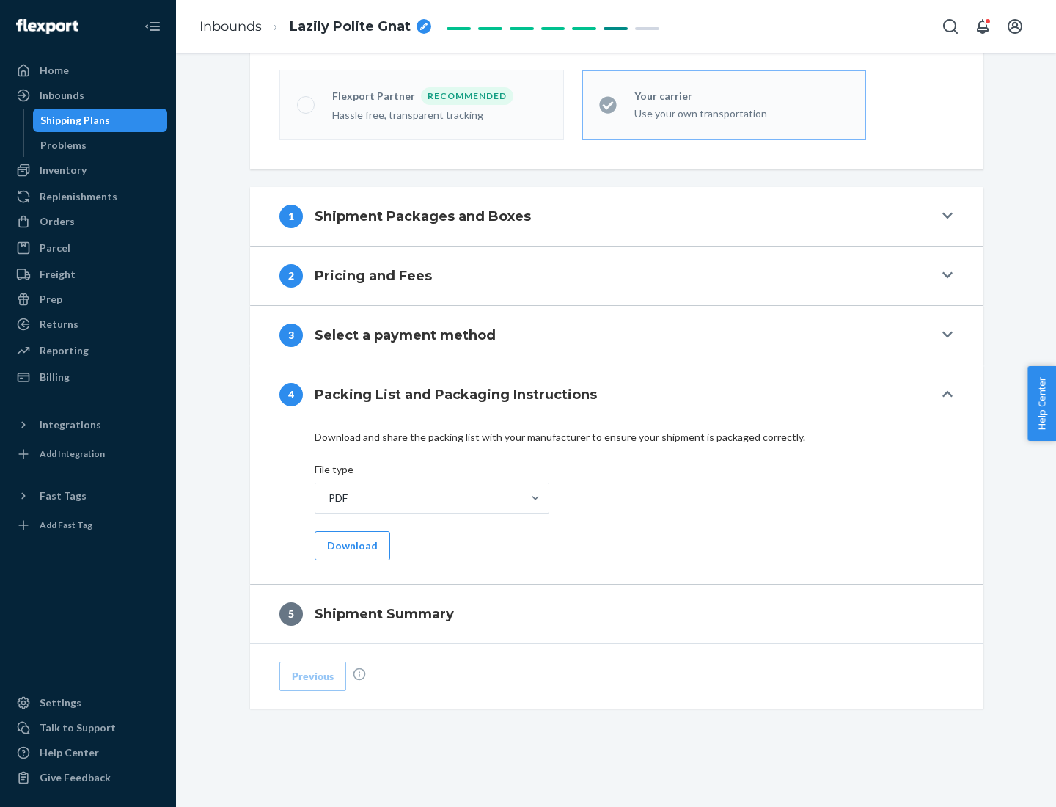
click at [351, 545] on button "Download" at bounding box center [353, 545] width 76 height 29
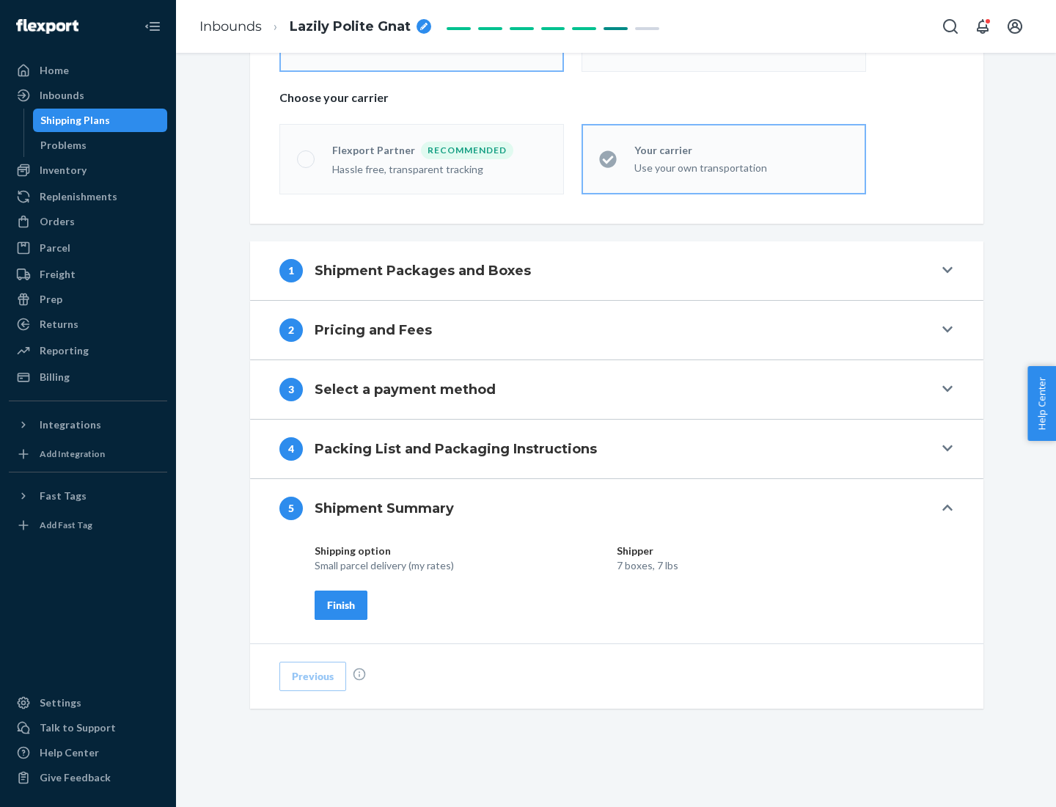
scroll to position [352, 0]
